Goal: Transaction & Acquisition: Book appointment/travel/reservation

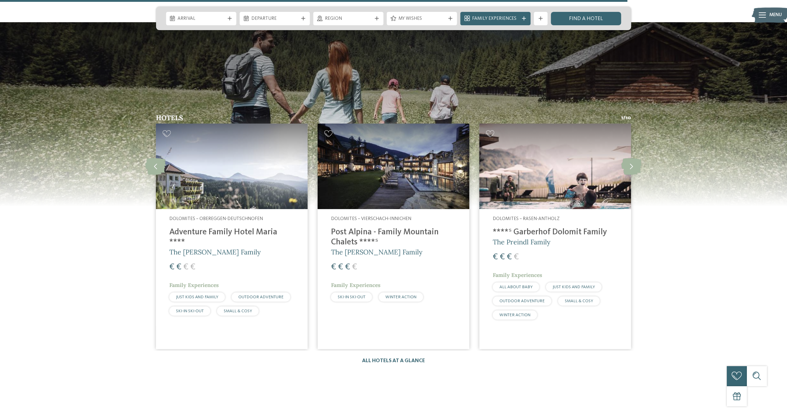
scroll to position [1027, 0]
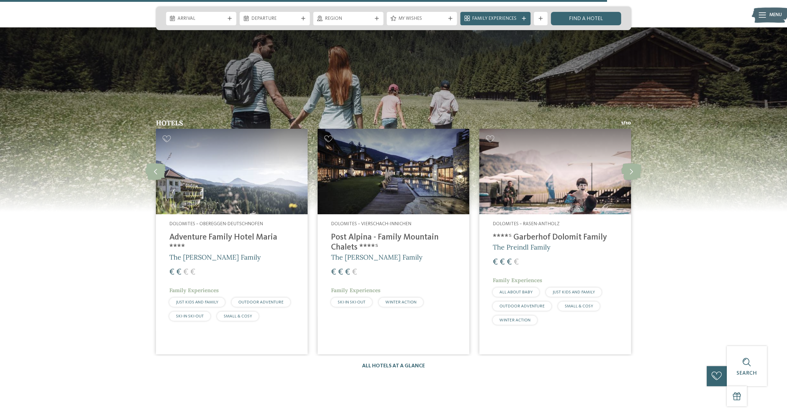
click at [252, 187] on img at bounding box center [232, 171] width 152 height 85
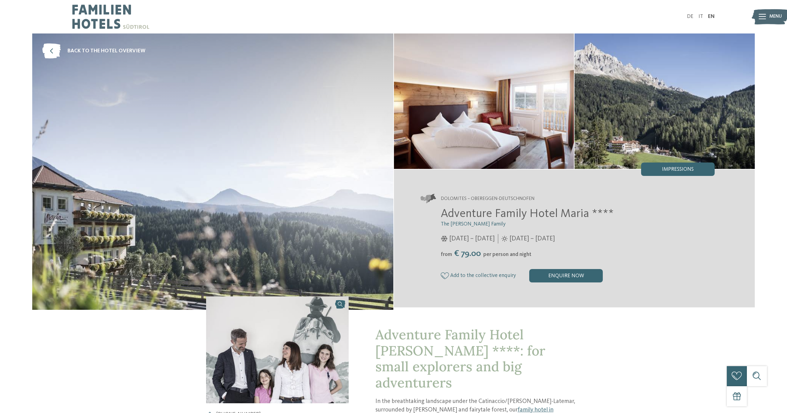
click at [342, 169] on img at bounding box center [212, 171] width 361 height 276
click at [685, 167] on span "Impressions" at bounding box center [678, 169] width 32 height 5
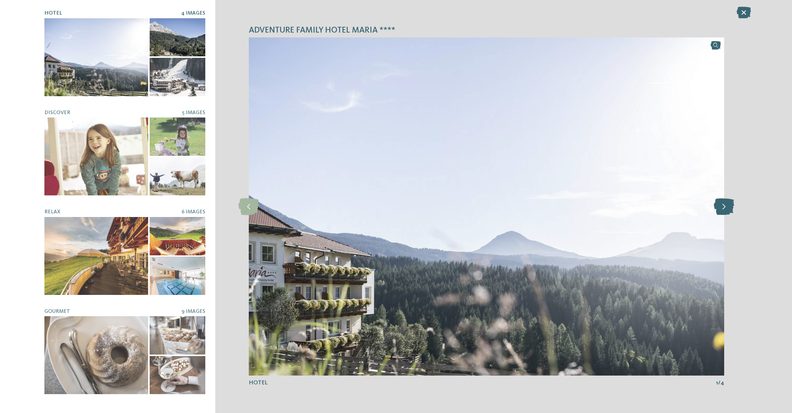
click at [724, 204] on icon at bounding box center [724, 206] width 20 height 17
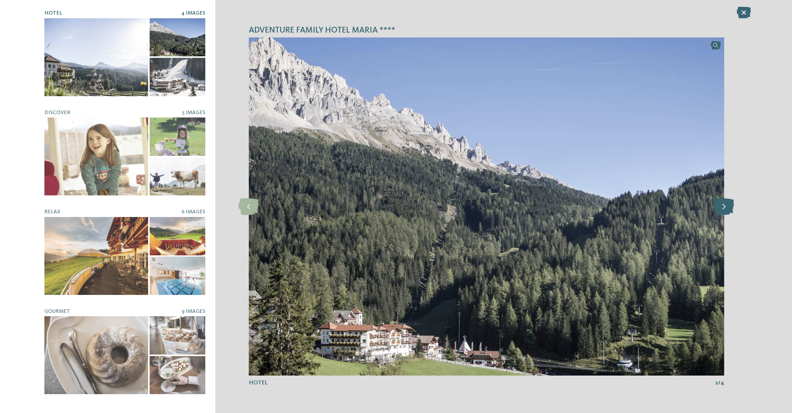
click at [724, 204] on icon at bounding box center [724, 206] width 20 height 17
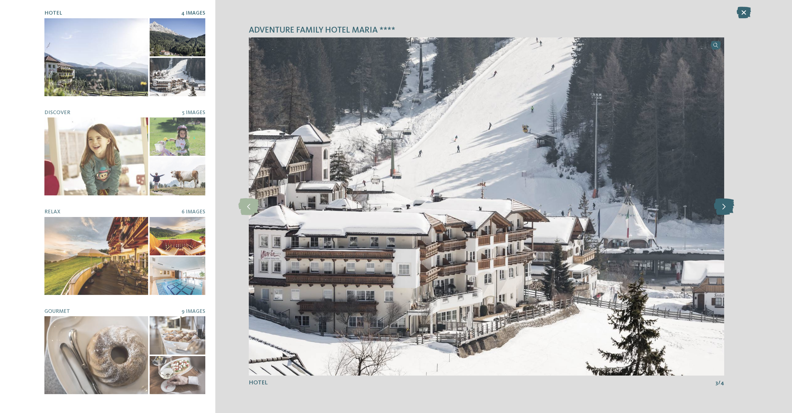
click at [724, 204] on icon at bounding box center [724, 206] width 20 height 17
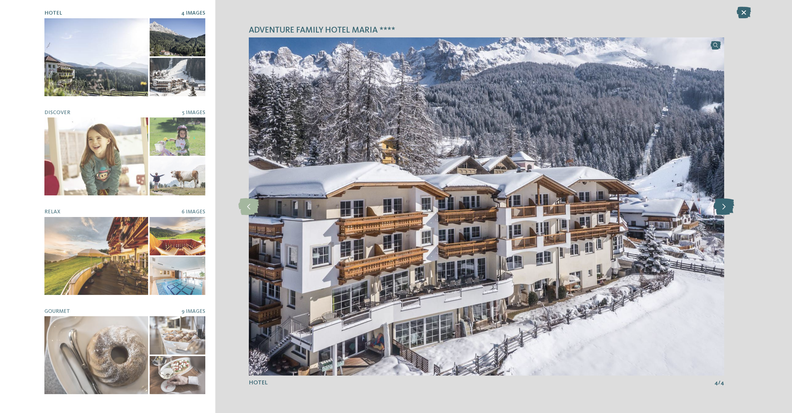
click at [724, 204] on icon at bounding box center [724, 206] width 20 height 17
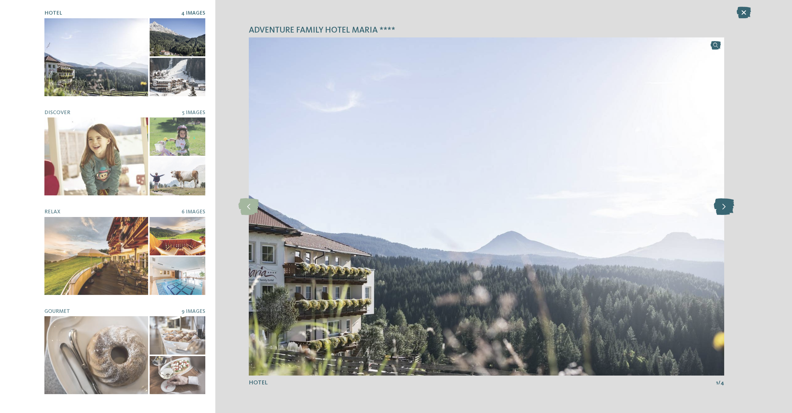
click at [724, 204] on icon at bounding box center [724, 206] width 20 height 17
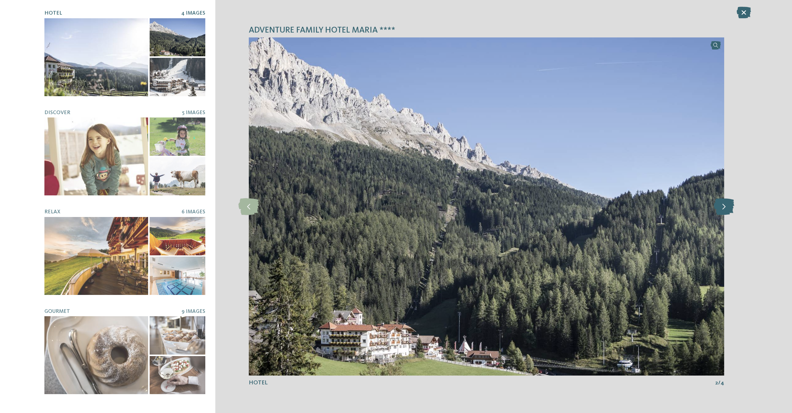
click at [724, 204] on icon at bounding box center [724, 206] width 20 height 17
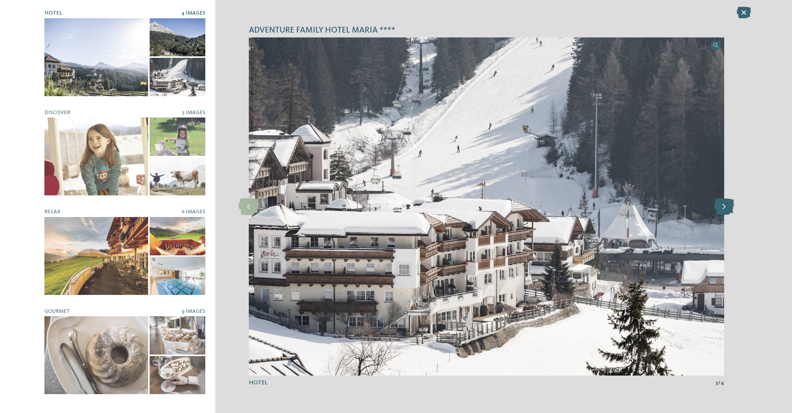
click at [724, 204] on icon at bounding box center [724, 206] width 20 height 17
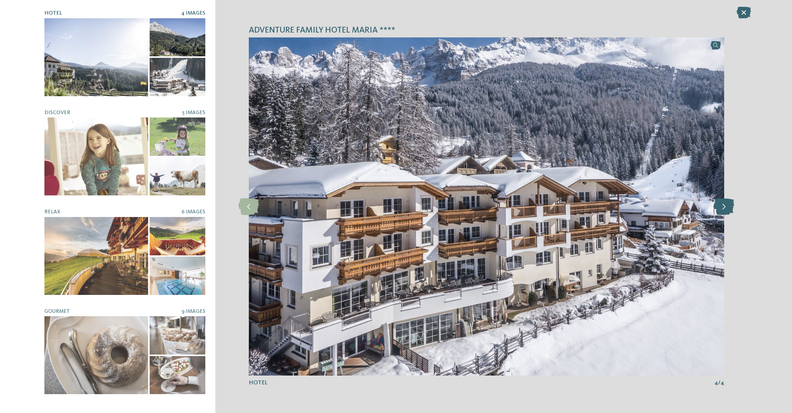
click at [724, 204] on icon at bounding box center [724, 206] width 20 height 17
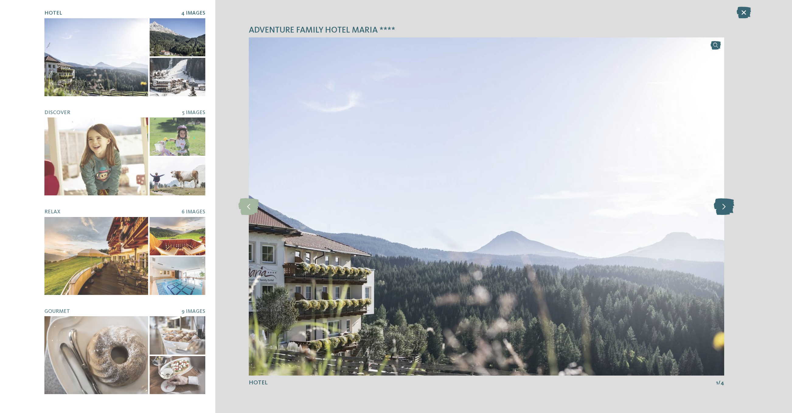
click at [724, 204] on icon at bounding box center [724, 206] width 20 height 17
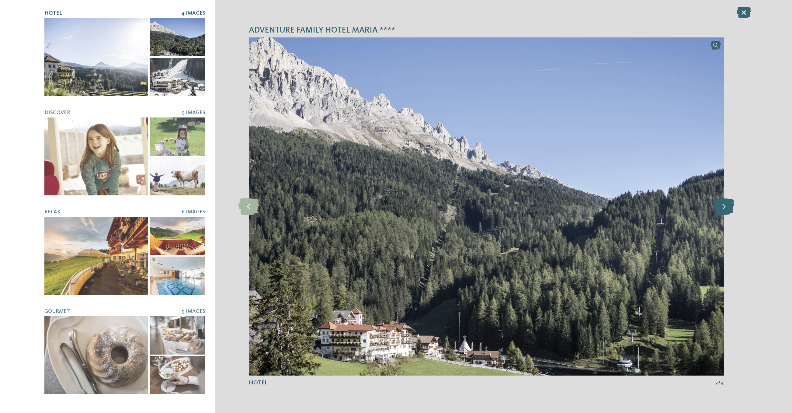
click at [724, 204] on icon at bounding box center [724, 206] width 20 height 17
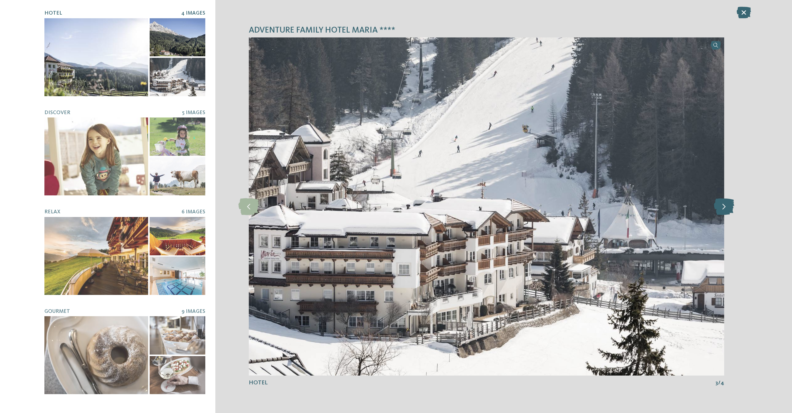
click at [724, 204] on icon at bounding box center [724, 206] width 20 height 17
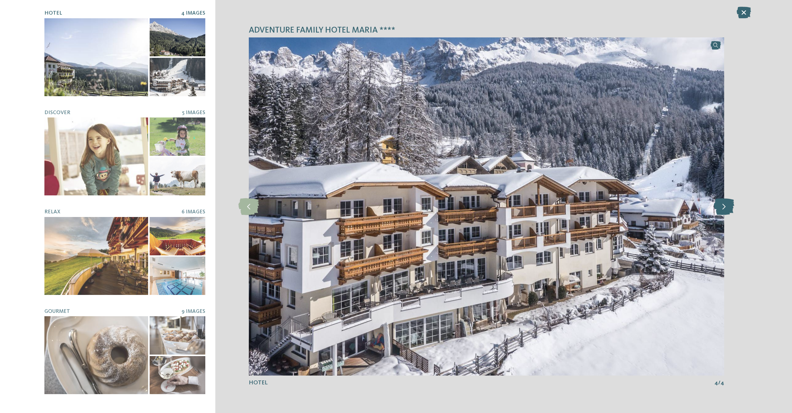
click at [724, 204] on icon at bounding box center [724, 206] width 20 height 17
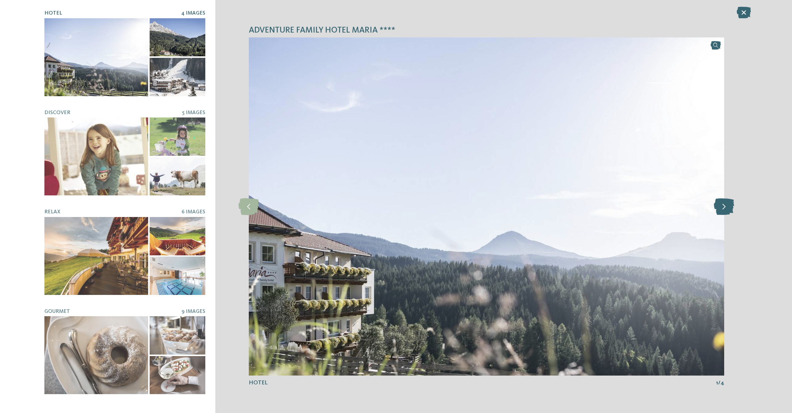
click at [724, 204] on icon at bounding box center [724, 206] width 20 height 17
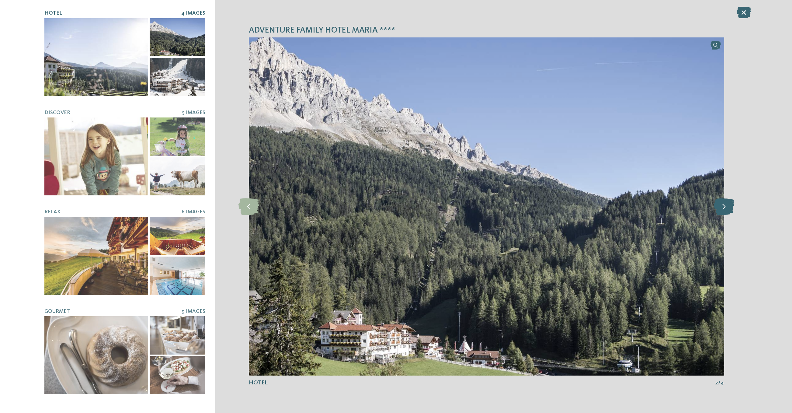
click at [726, 202] on icon at bounding box center [724, 206] width 20 height 17
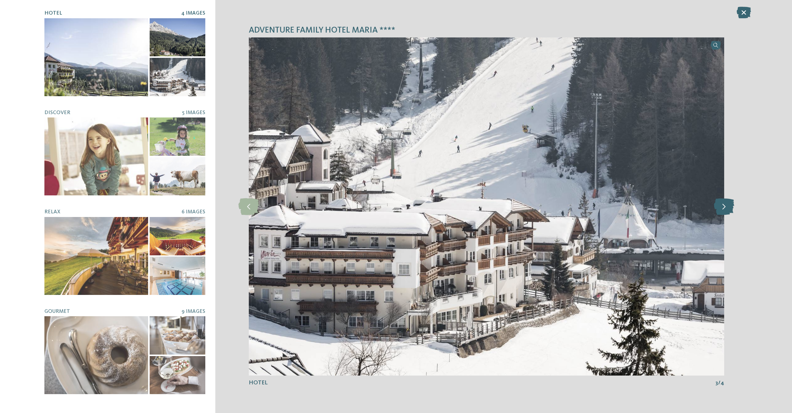
click at [726, 202] on icon at bounding box center [724, 206] width 20 height 17
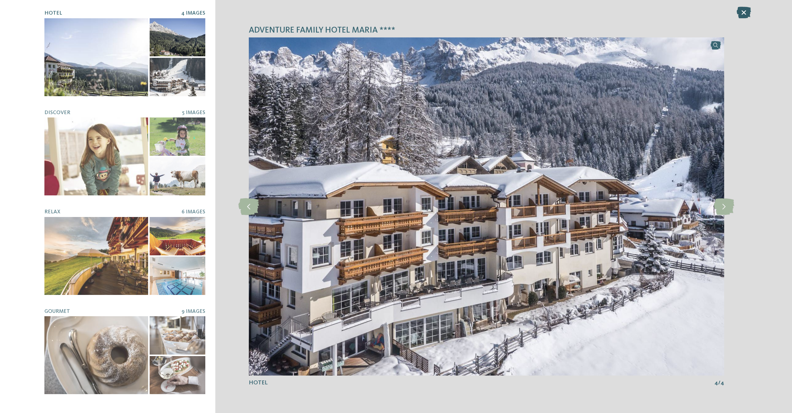
click at [749, 7] on icon at bounding box center [744, 13] width 14 height 12
